Goal: Find specific page/section: Find specific page/section

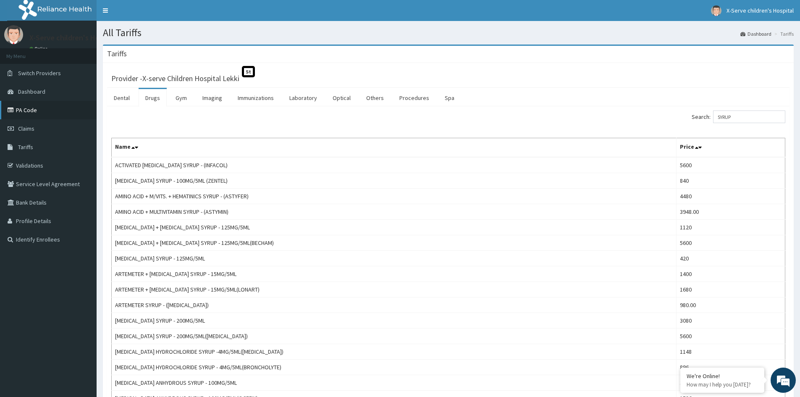
click at [39, 109] on link "PA Code" at bounding box center [48, 110] width 97 height 18
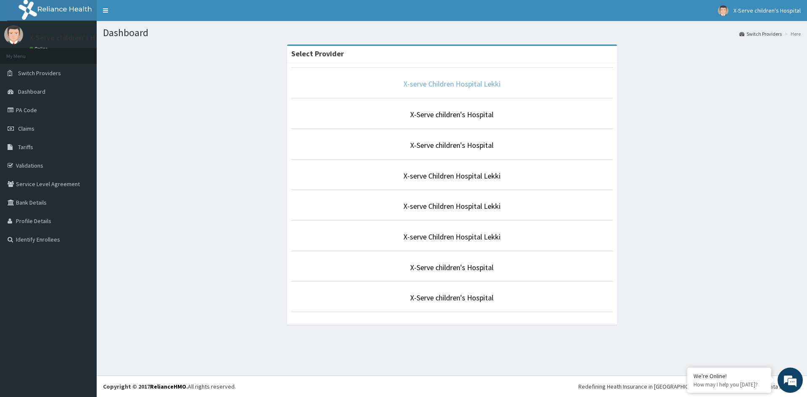
click at [457, 84] on link "X-serve Children Hospital Lekki" at bounding box center [451, 84] width 97 height 10
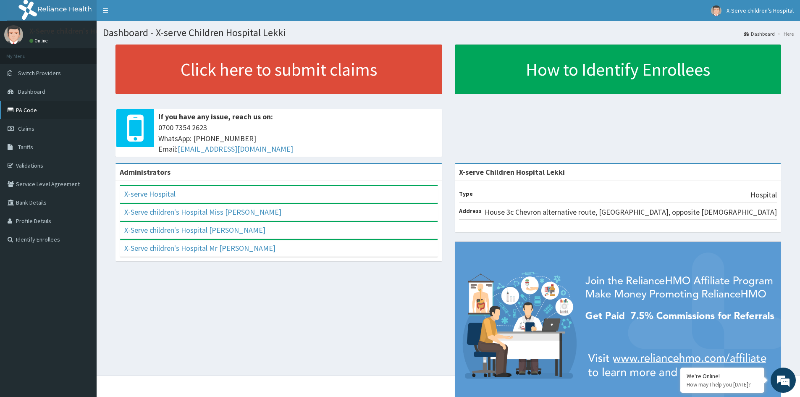
click at [46, 108] on link "PA Code" at bounding box center [48, 110] width 97 height 18
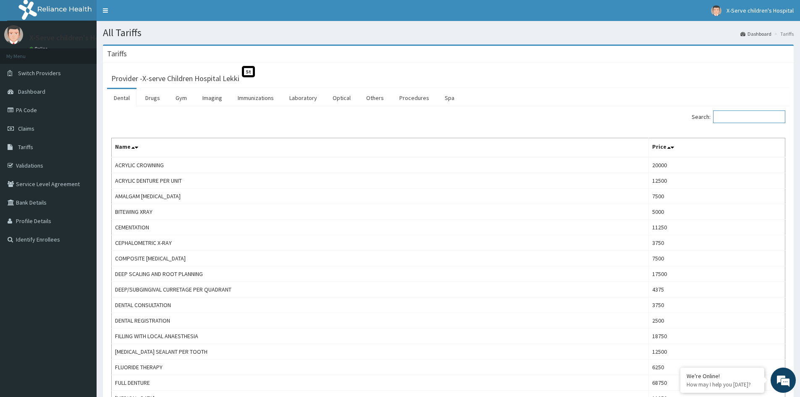
click at [734, 115] on input "Search:" at bounding box center [749, 116] width 72 height 13
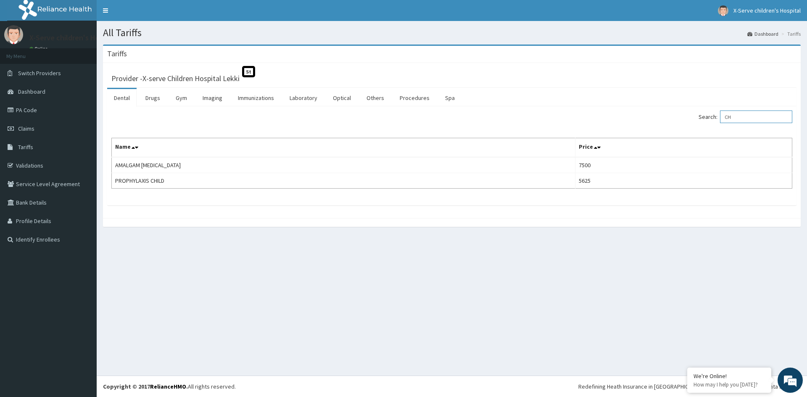
type input "C"
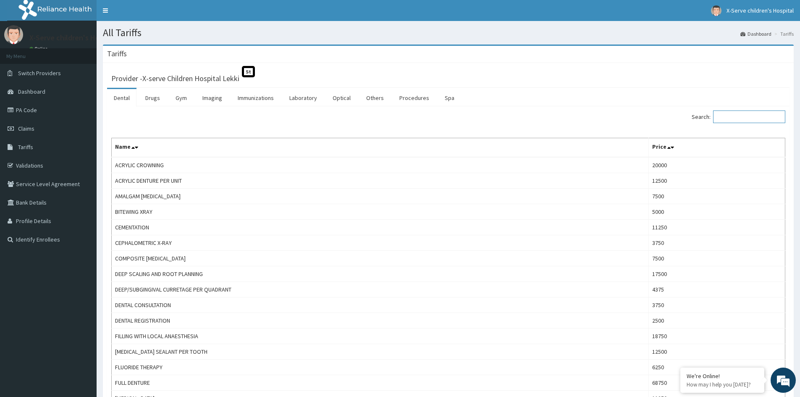
click at [737, 119] on input "Search:" at bounding box center [749, 116] width 72 height 13
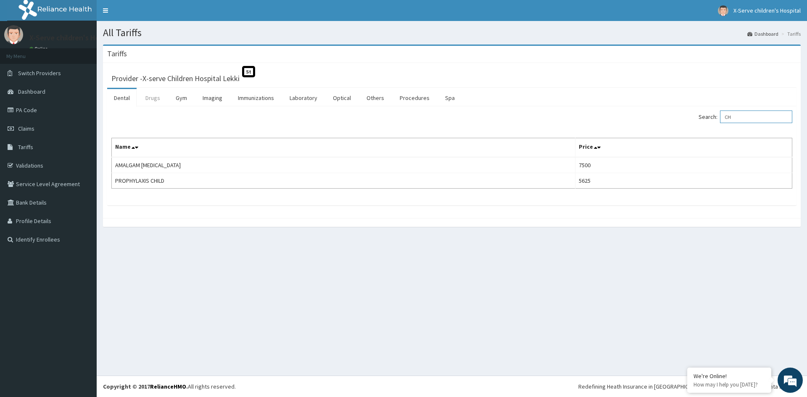
type input "CH"
click at [159, 94] on link "Drugs" at bounding box center [153, 98] width 28 height 18
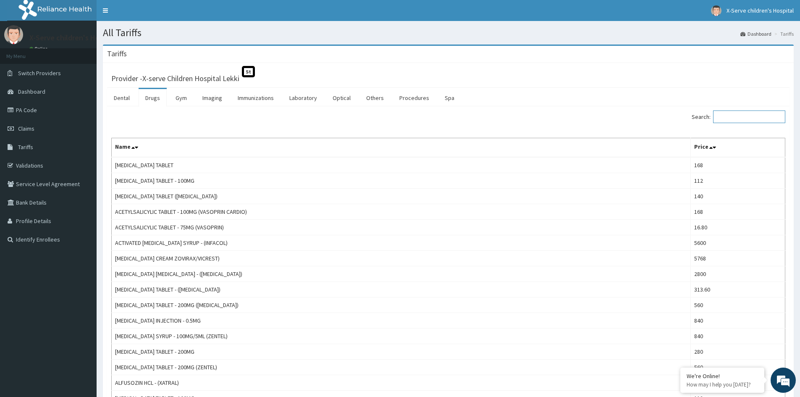
click at [728, 121] on input "Search:" at bounding box center [749, 116] width 72 height 13
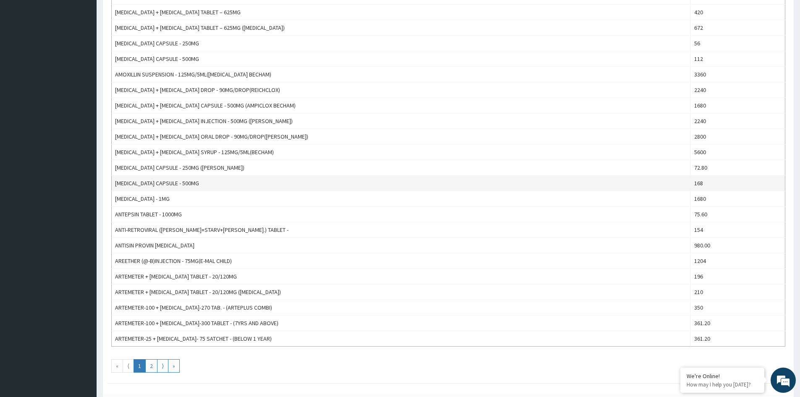
scroll to position [632, 0]
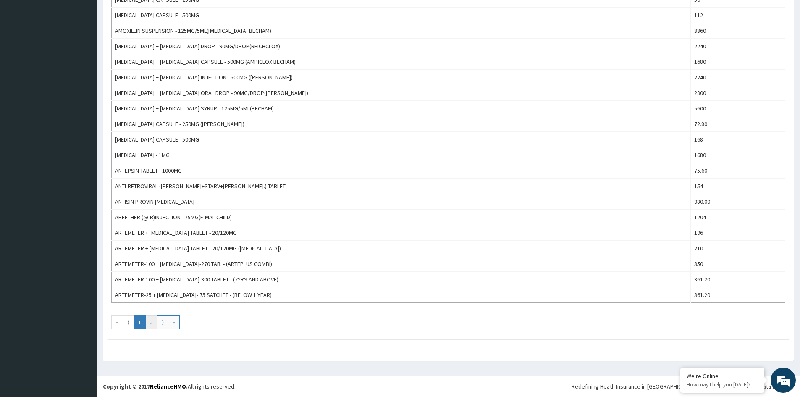
click at [152, 322] on link "2" at bounding box center [151, 321] width 12 height 13
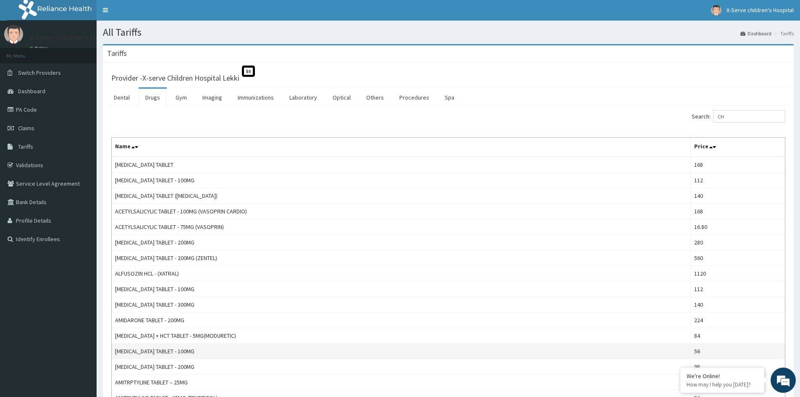
scroll to position [0, 0]
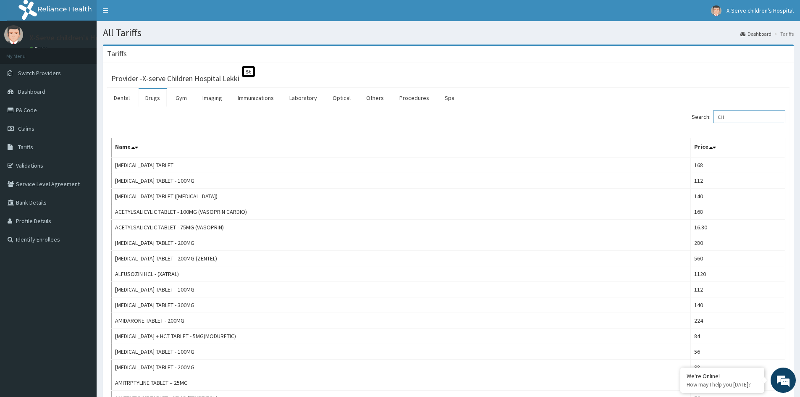
click at [736, 119] on input "CH" at bounding box center [749, 116] width 72 height 13
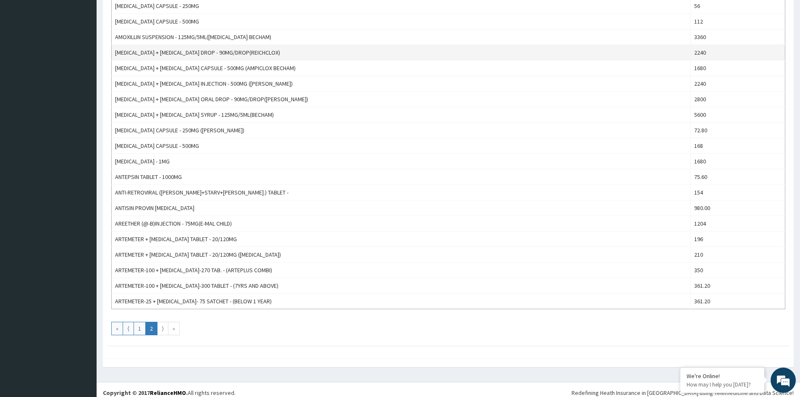
scroll to position [632, 0]
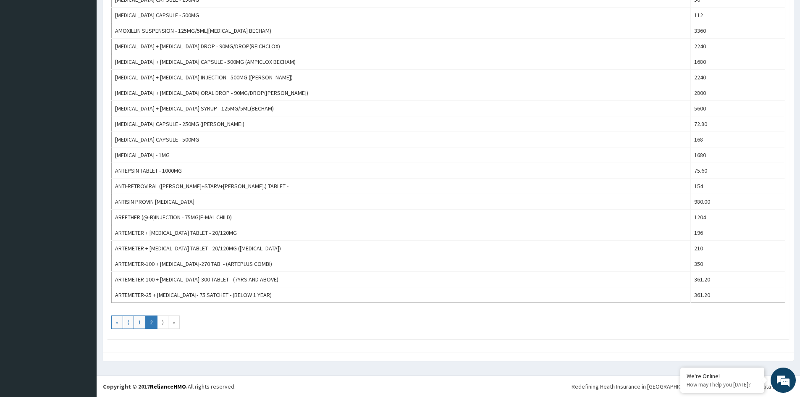
click at [176, 324] on link "»" at bounding box center [174, 321] width 12 height 13
click at [115, 320] on link "«" at bounding box center [117, 321] width 12 height 13
click at [161, 323] on link "⟩" at bounding box center [162, 321] width 11 height 13
click at [117, 322] on link "«" at bounding box center [117, 321] width 12 height 13
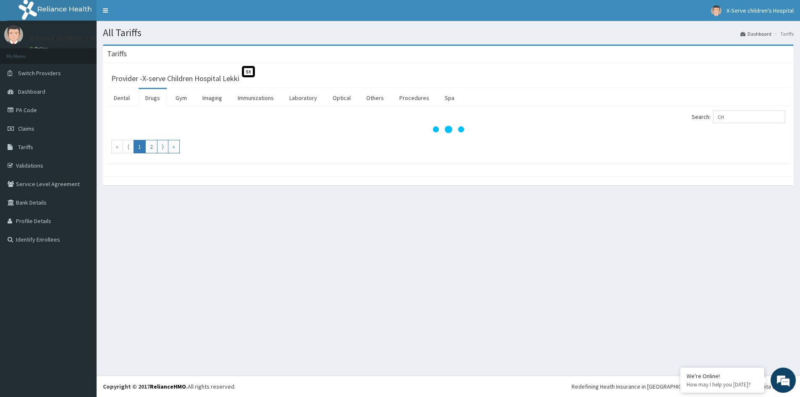
scroll to position [0, 0]
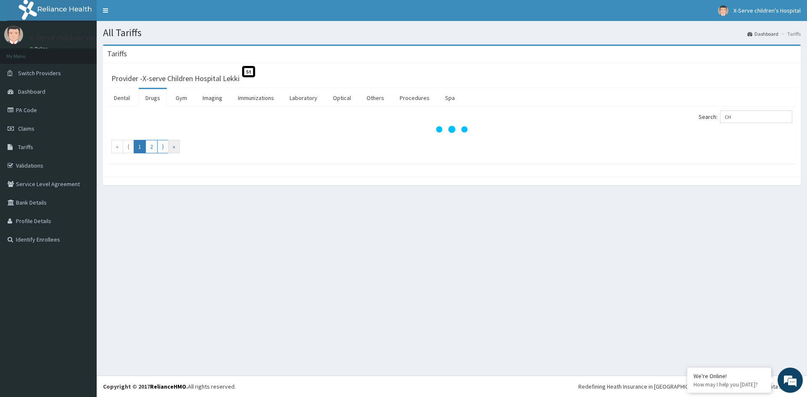
click at [175, 148] on link "»" at bounding box center [174, 146] width 12 height 13
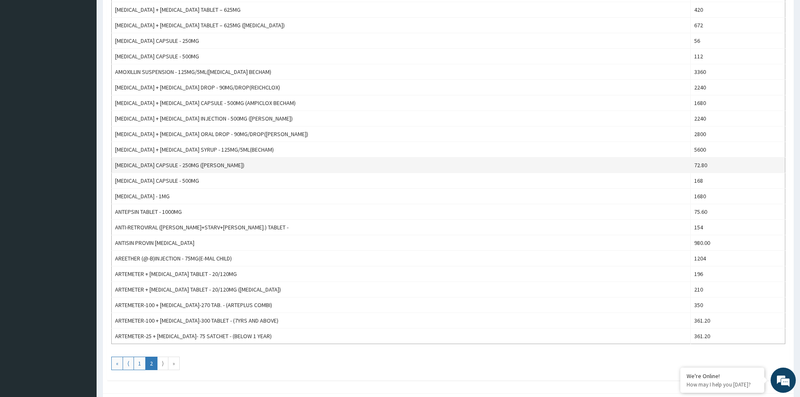
scroll to position [632, 0]
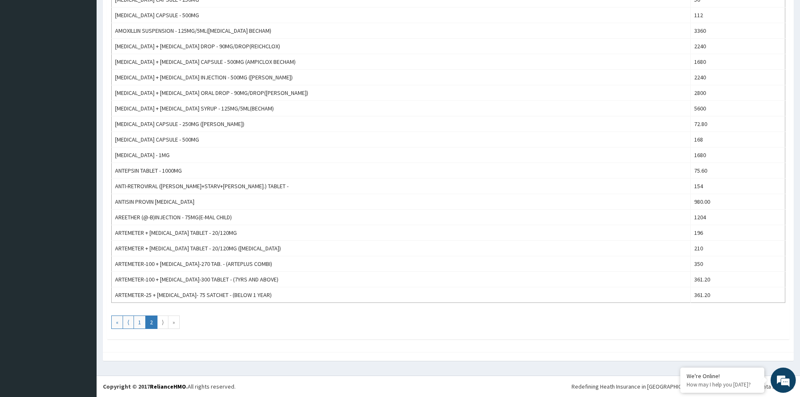
click at [177, 325] on link "»" at bounding box center [174, 321] width 12 height 13
click at [165, 326] on link "⟩" at bounding box center [162, 321] width 11 height 13
click at [168, 322] on link "⟩" at bounding box center [162, 321] width 11 height 13
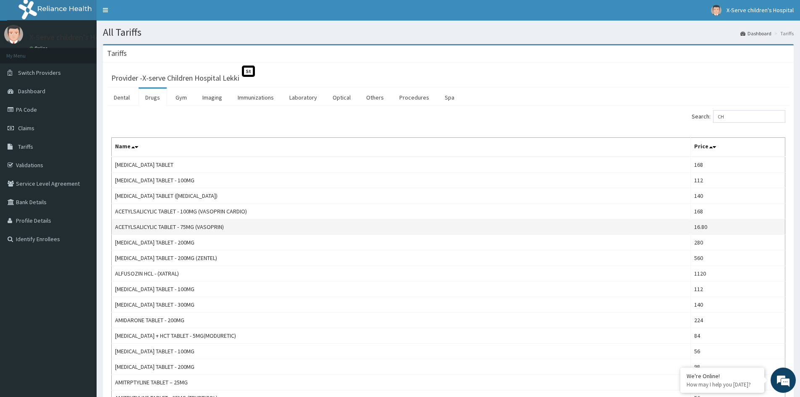
scroll to position [0, 0]
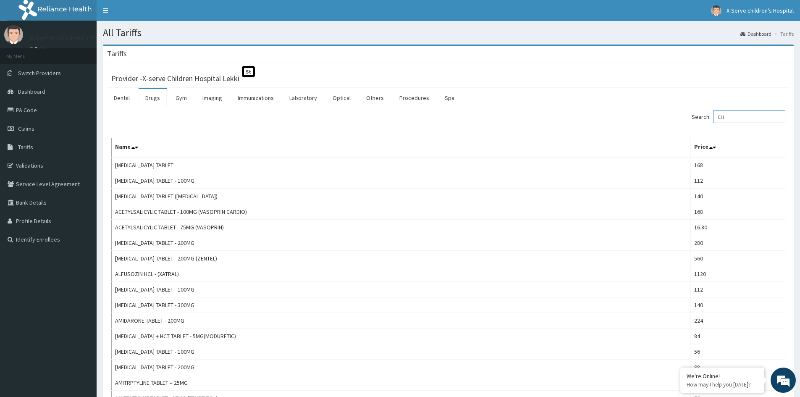
click at [736, 117] on input "CH" at bounding box center [749, 116] width 72 height 13
type input "C"
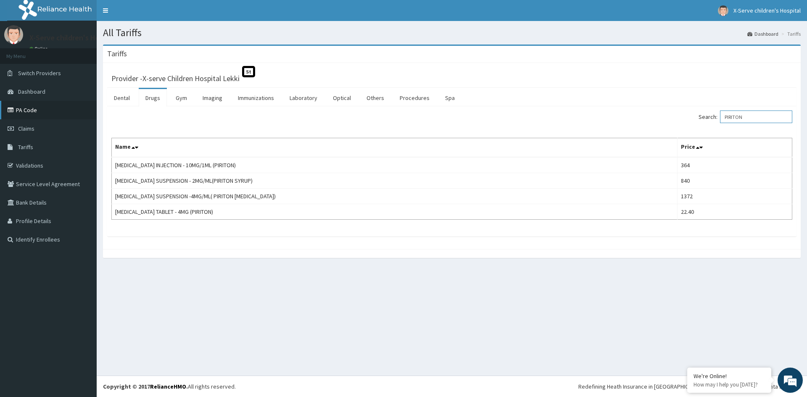
type input "PIRITON"
click at [78, 112] on link "PA Code" at bounding box center [48, 110] width 97 height 18
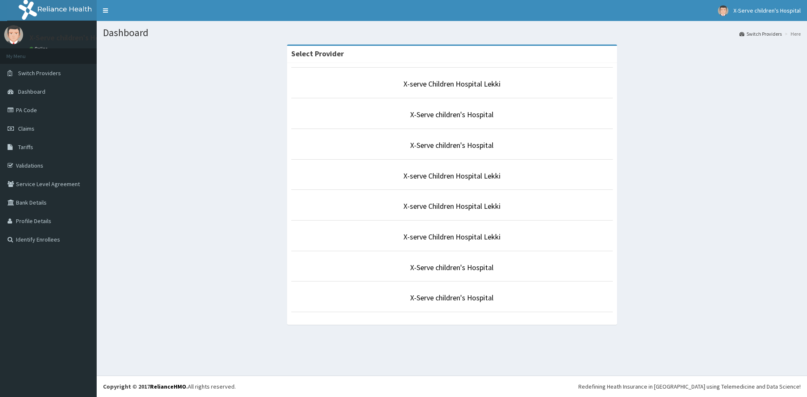
click at [507, 85] on p "X-serve Children Hospital Lekki" at bounding box center [451, 84] width 321 height 11
click at [445, 81] on link "X-serve Children Hospital Lekki" at bounding box center [451, 84] width 97 height 10
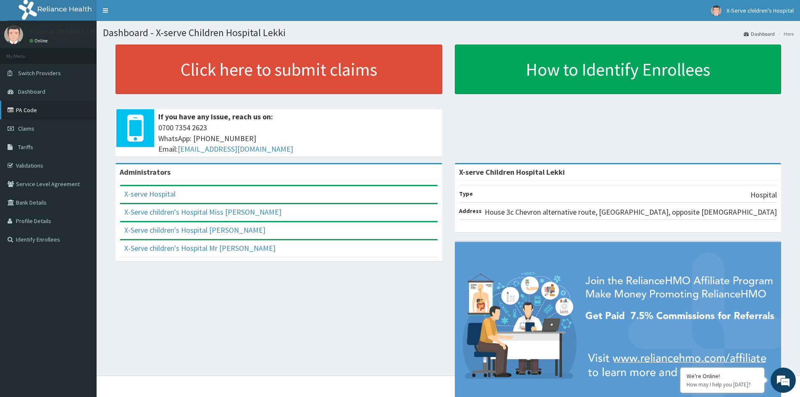
click at [45, 110] on link "PA Code" at bounding box center [48, 110] width 97 height 18
